Goal: Check status: Check status

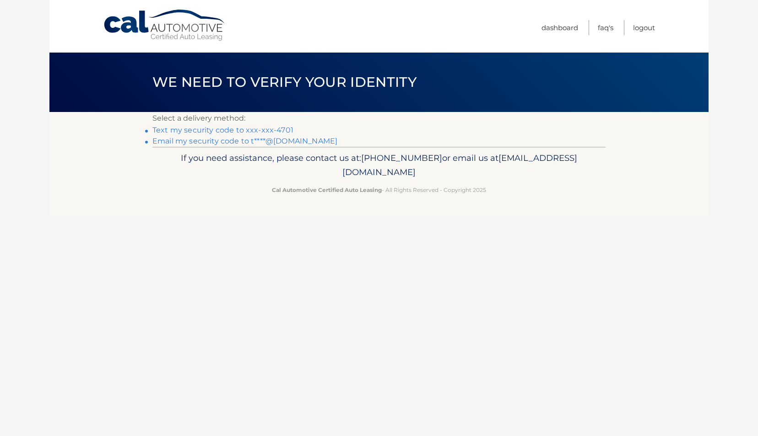
click at [277, 130] on link "Text my security code to xxx-xxx-4701" at bounding box center [222, 130] width 141 height 9
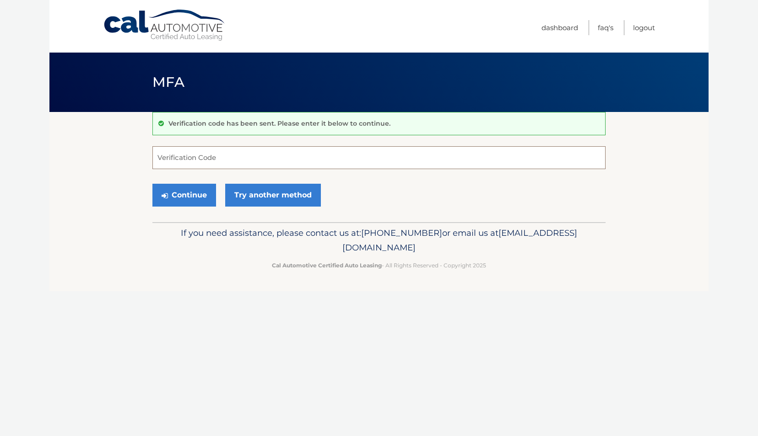
click at [287, 165] on input "Verification Code" at bounding box center [378, 157] width 453 height 23
type input "531589"
click at [199, 193] on button "Continue" at bounding box center [184, 195] width 64 height 23
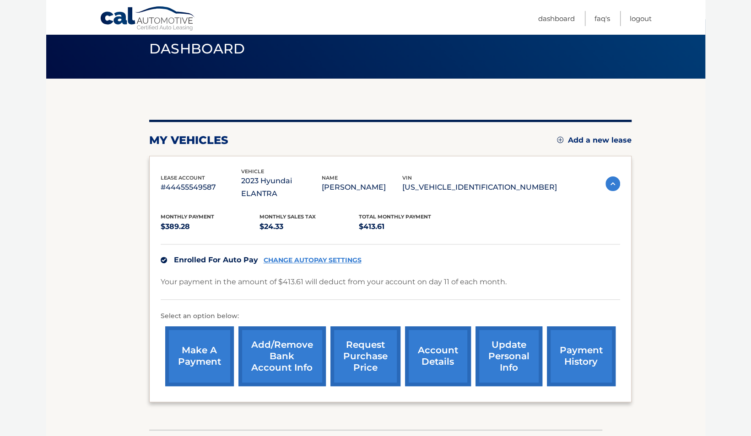
scroll to position [82, 0]
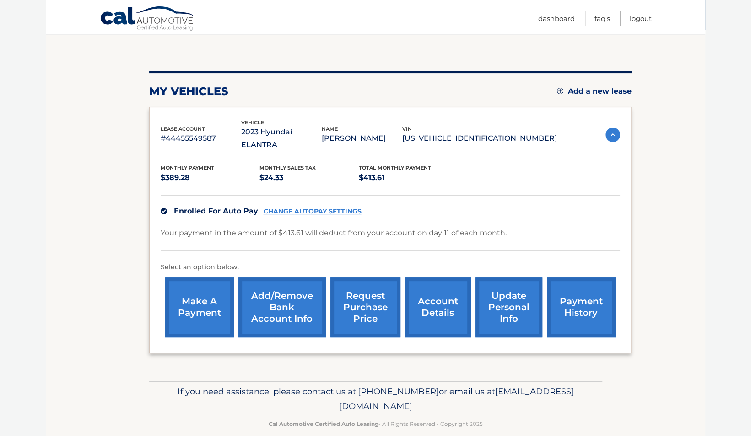
click at [443, 286] on link "account details" at bounding box center [438, 308] width 66 height 60
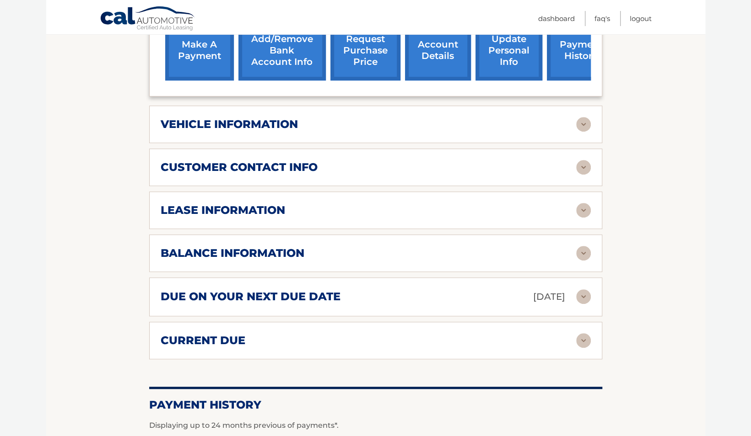
scroll to position [353, 0]
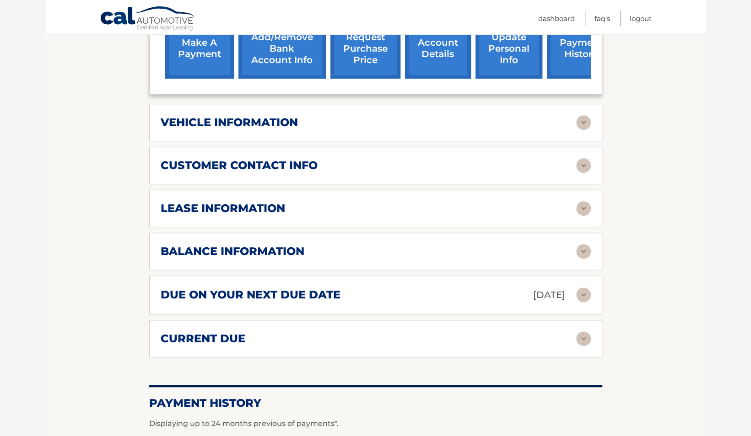
click at [452, 190] on div "lease information Contract Start Date Feb 11, 2023 Term 39 Maturity Date May 11…" at bounding box center [375, 209] width 453 height 38
click at [586, 201] on img at bounding box center [583, 208] width 15 height 15
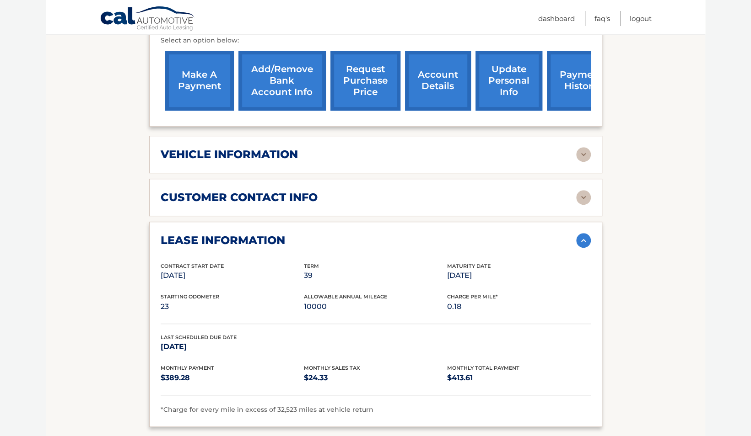
scroll to position [322, 0]
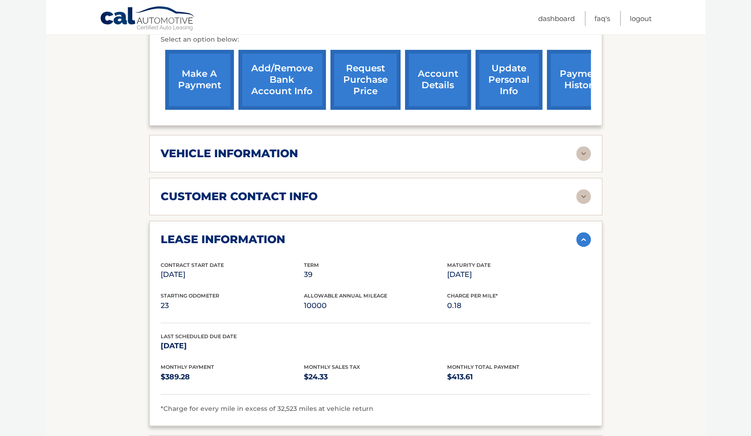
click at [576, 189] on img at bounding box center [583, 196] width 15 height 15
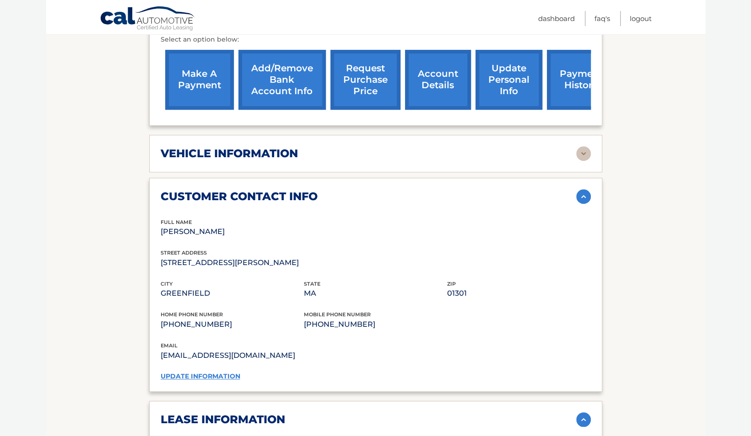
click at [579, 189] on img at bounding box center [583, 196] width 15 height 15
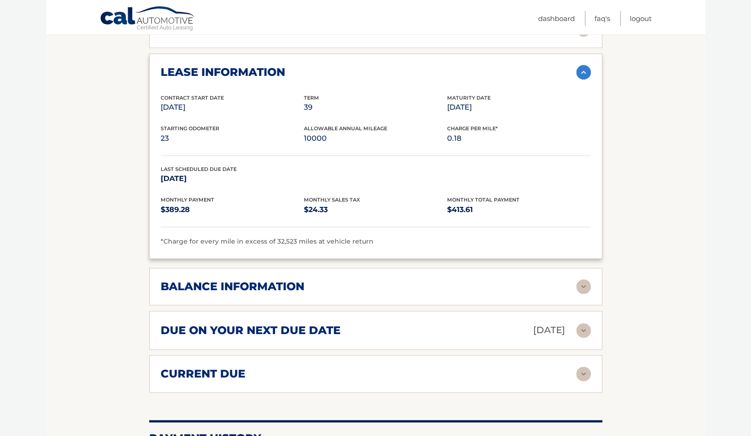
scroll to position [489, 0]
click at [579, 280] on img at bounding box center [583, 287] width 15 height 15
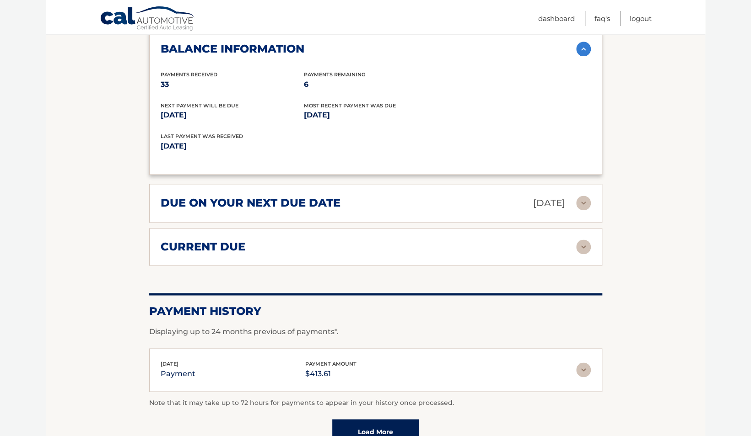
scroll to position [727, 0]
click at [580, 240] on img at bounding box center [583, 247] width 15 height 15
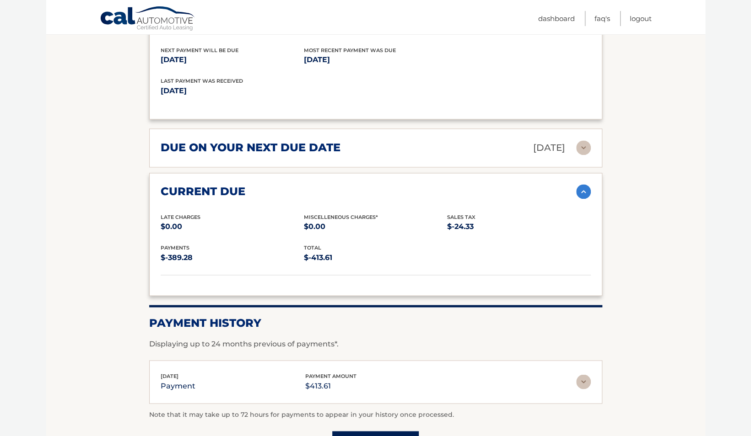
scroll to position [871, 0]
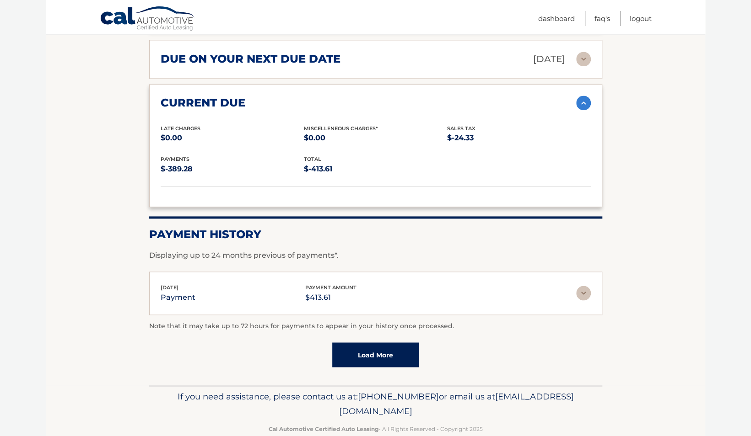
click at [364, 343] on link "Load More" at bounding box center [375, 355] width 86 height 25
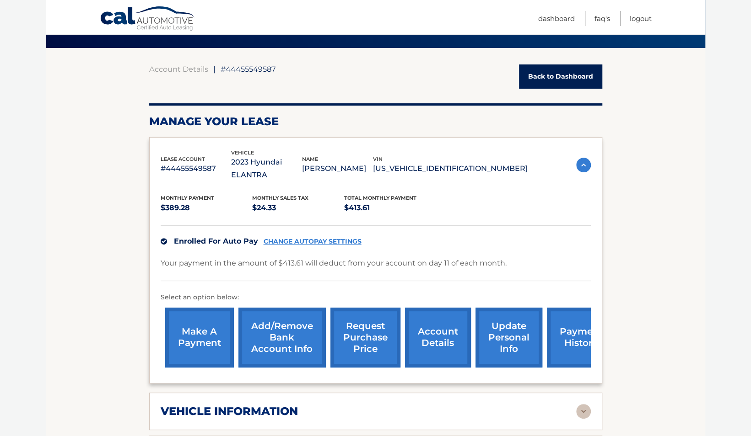
scroll to position [63, 0]
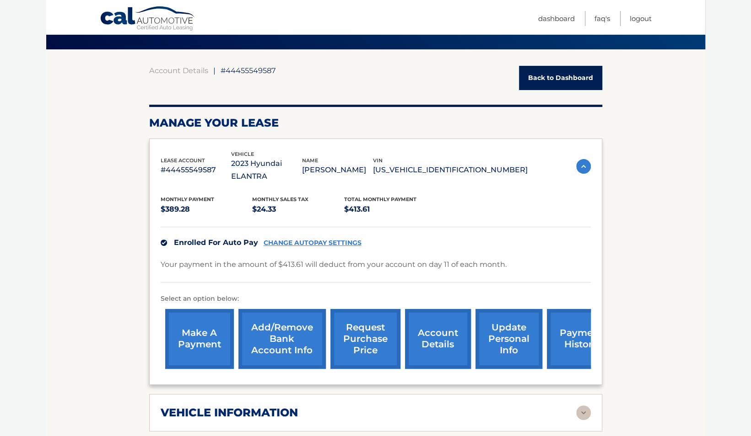
click at [555, 75] on link "Back to Dashboard" at bounding box center [560, 78] width 83 height 24
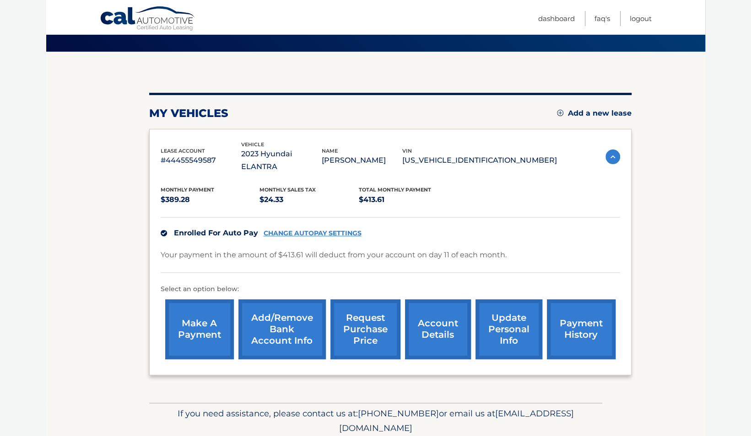
scroll to position [82, 0]
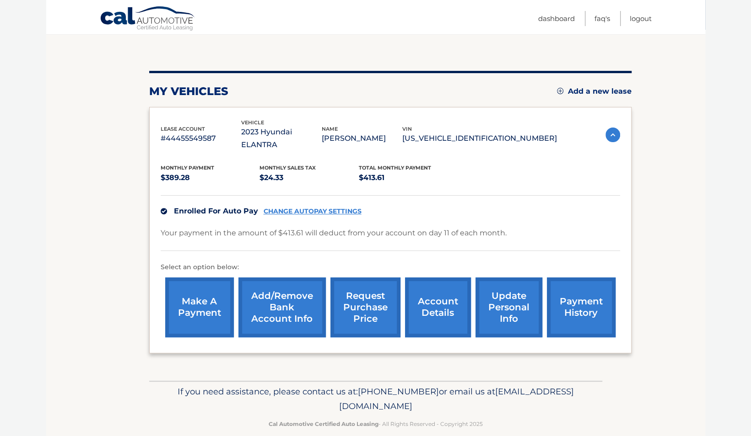
click at [440, 300] on link "account details" at bounding box center [438, 308] width 66 height 60
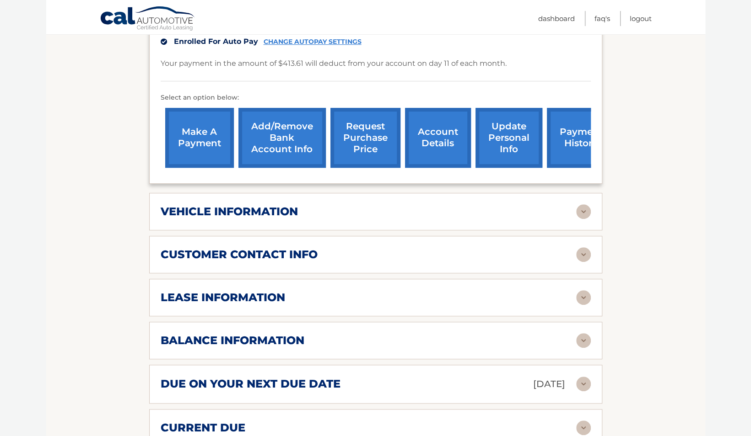
scroll to position [273, 0]
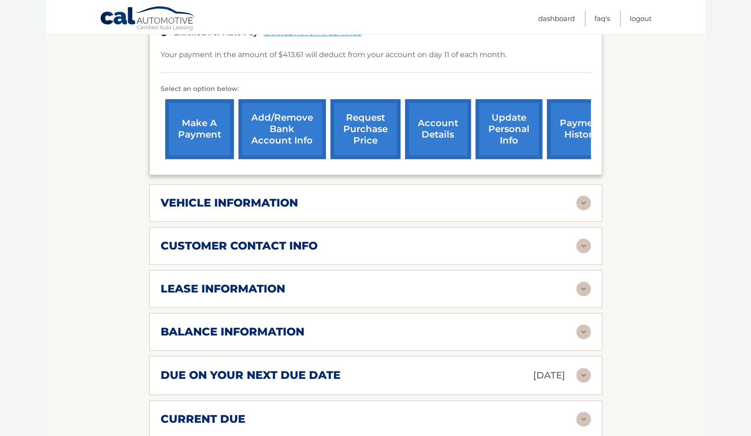
click at [493, 282] on div "lease information" at bounding box center [368, 289] width 415 height 14
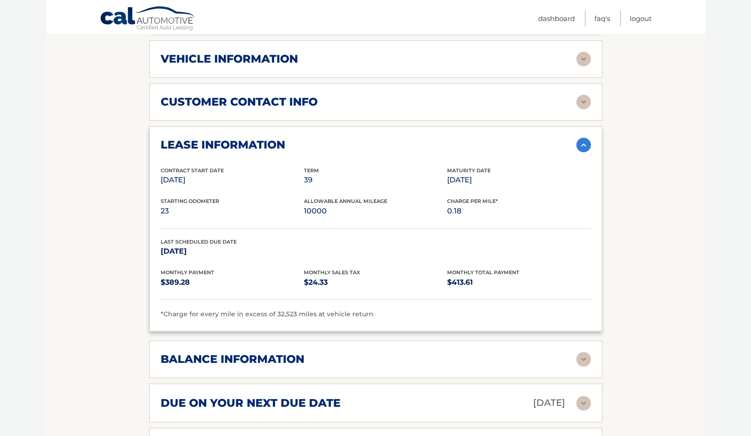
scroll to position [428, 0]
